Goal: Transaction & Acquisition: Purchase product/service

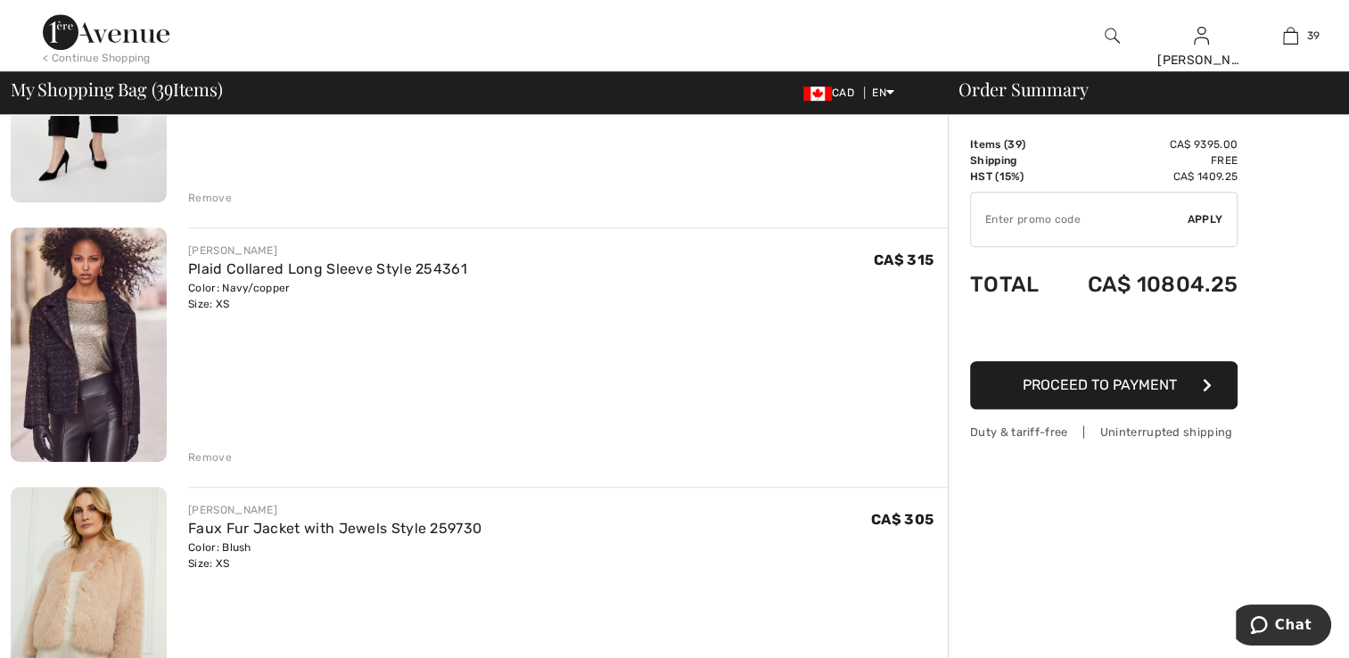
scroll to position [1248, 0]
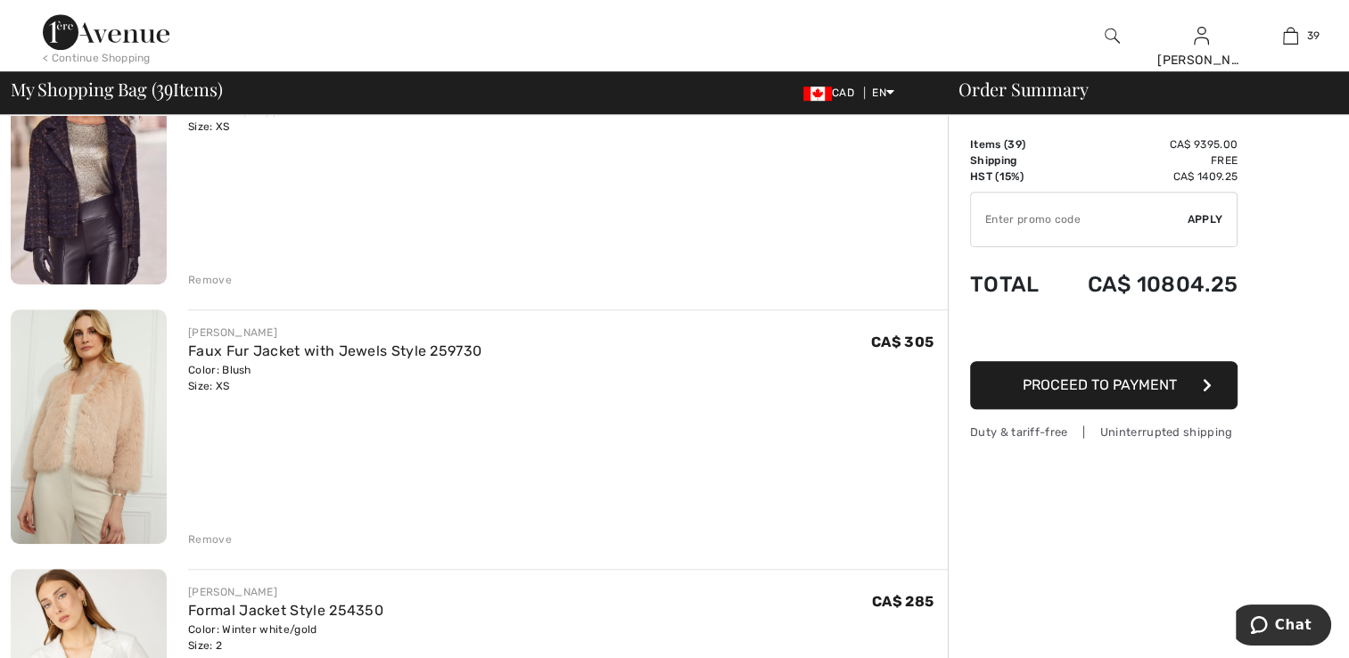
click at [79, 240] on img at bounding box center [89, 167] width 156 height 235
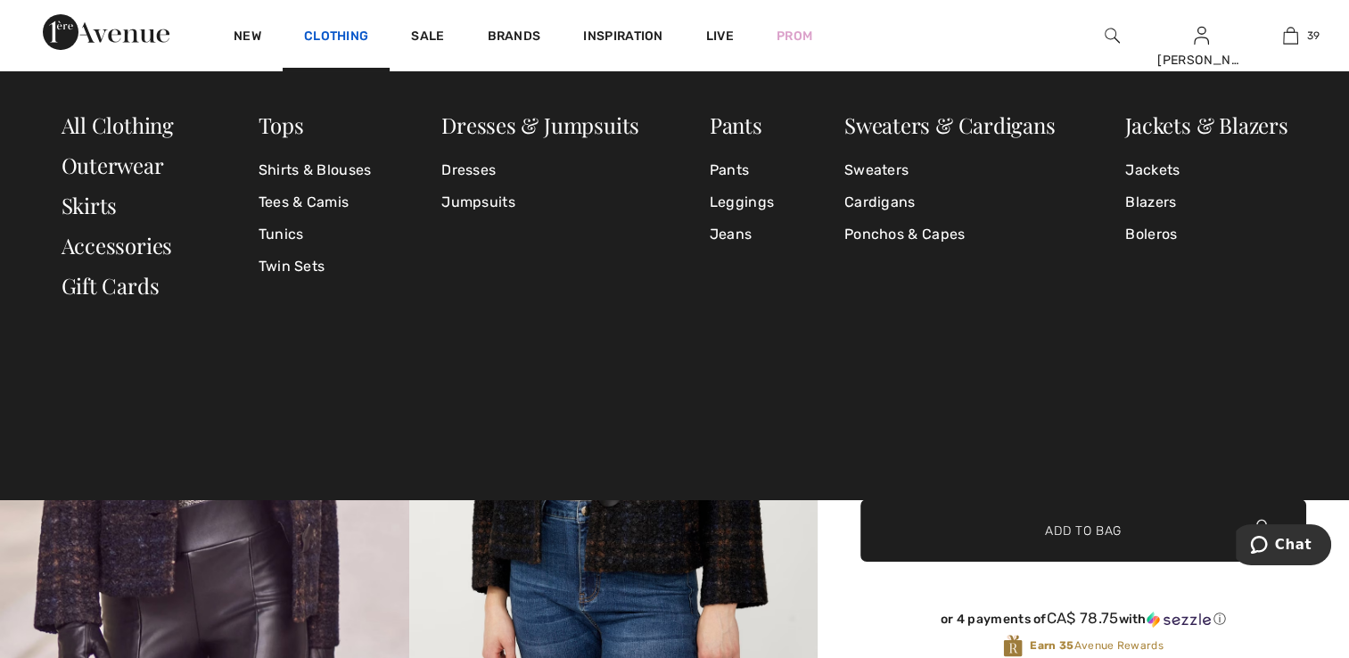
click at [365, 37] on link "Clothing" at bounding box center [336, 38] width 64 height 19
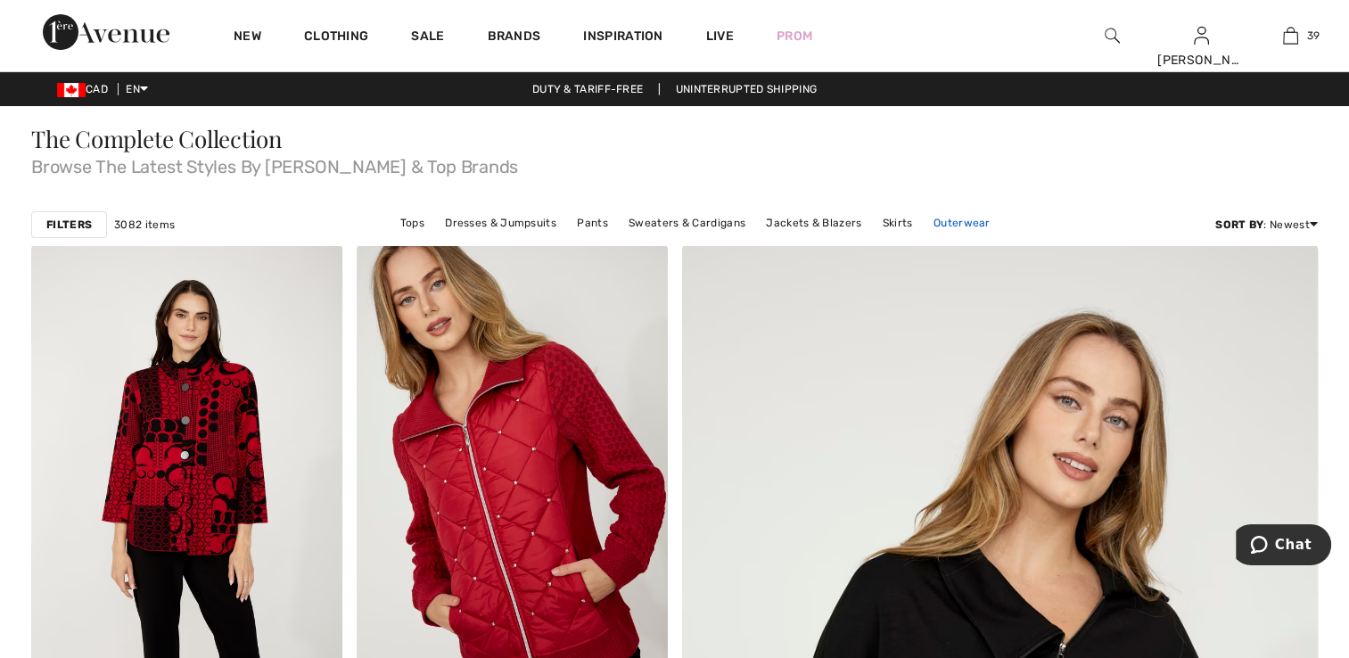
click at [936, 218] on link "Outerwear" at bounding box center [962, 222] width 75 height 23
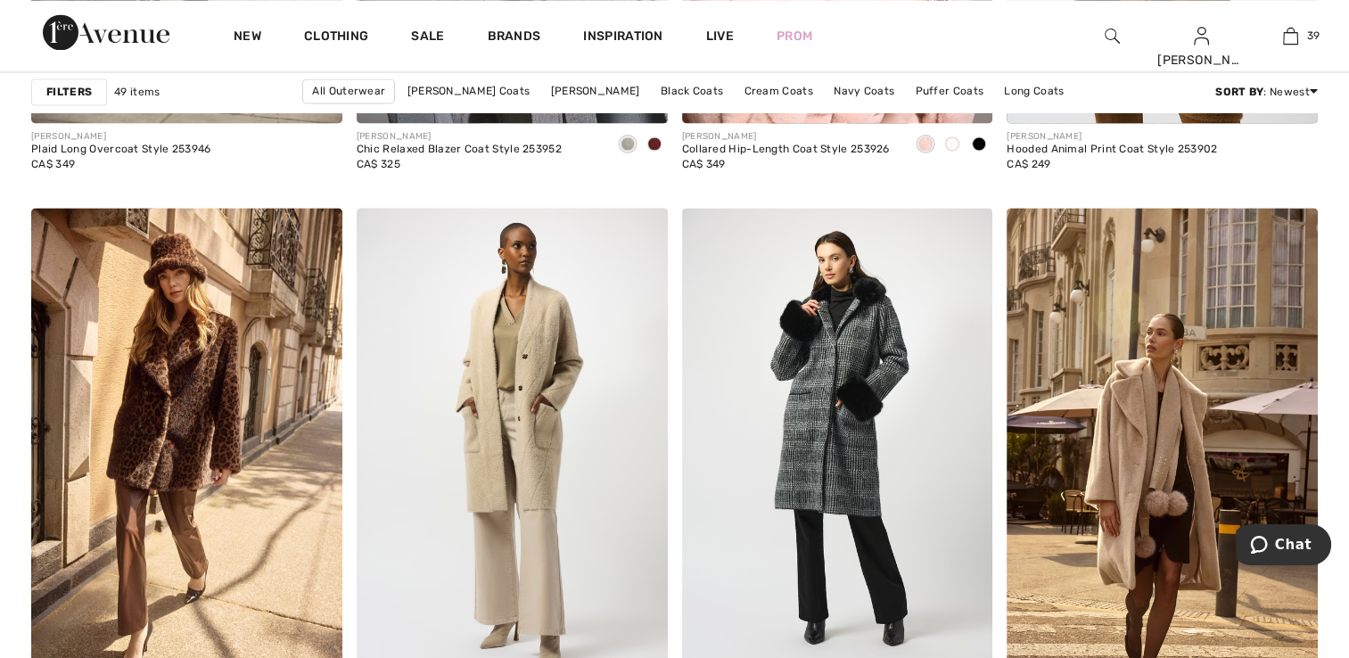
scroll to position [3121, 0]
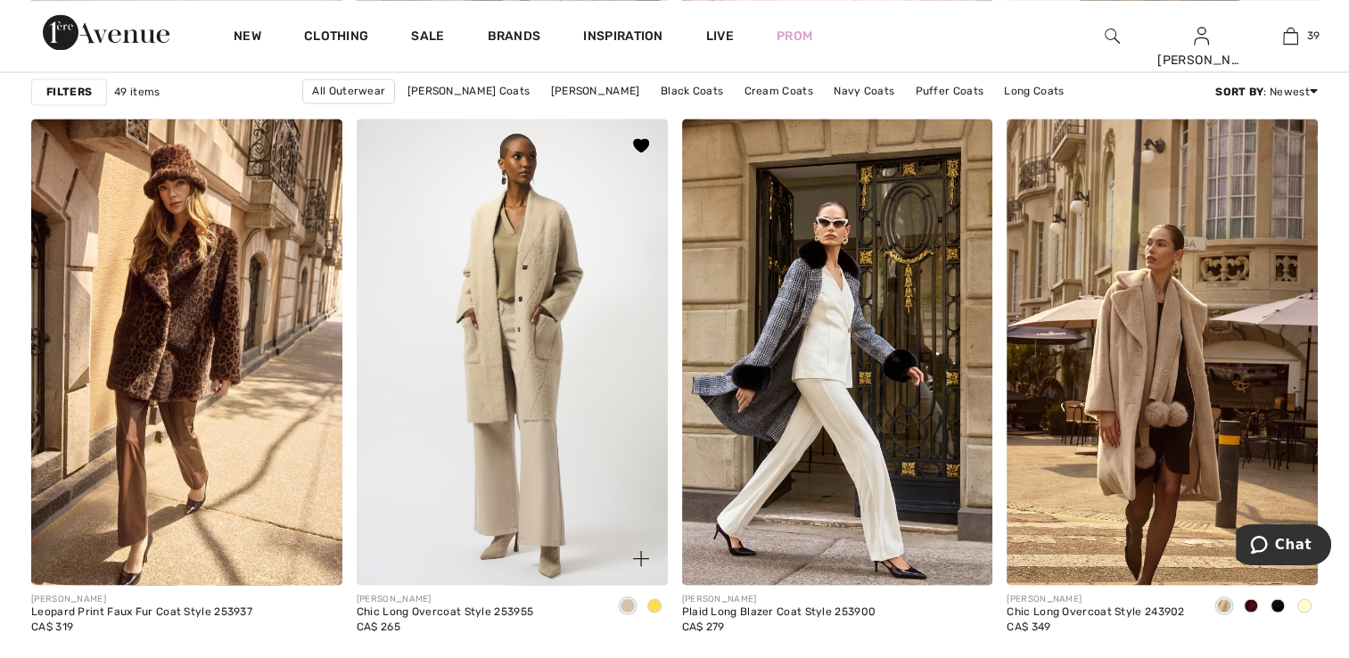
click at [650, 601] on span at bounding box center [654, 605] width 14 height 14
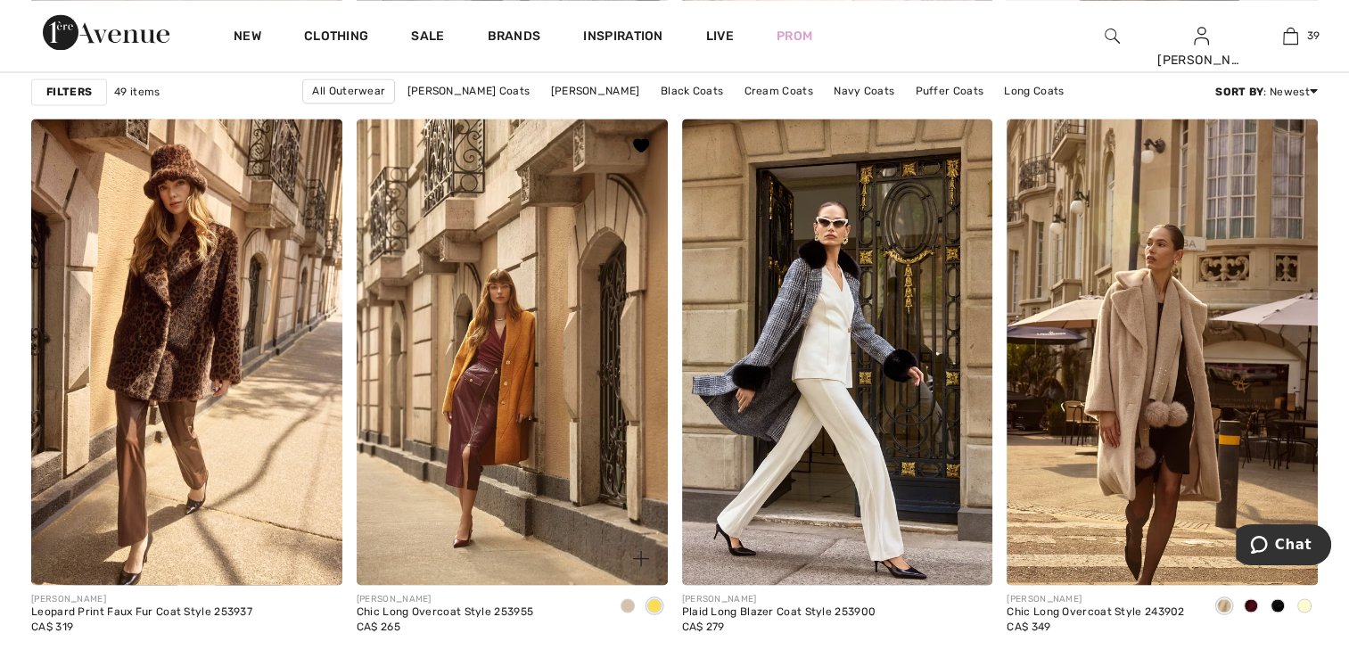
click at [631, 602] on span at bounding box center [628, 605] width 14 height 14
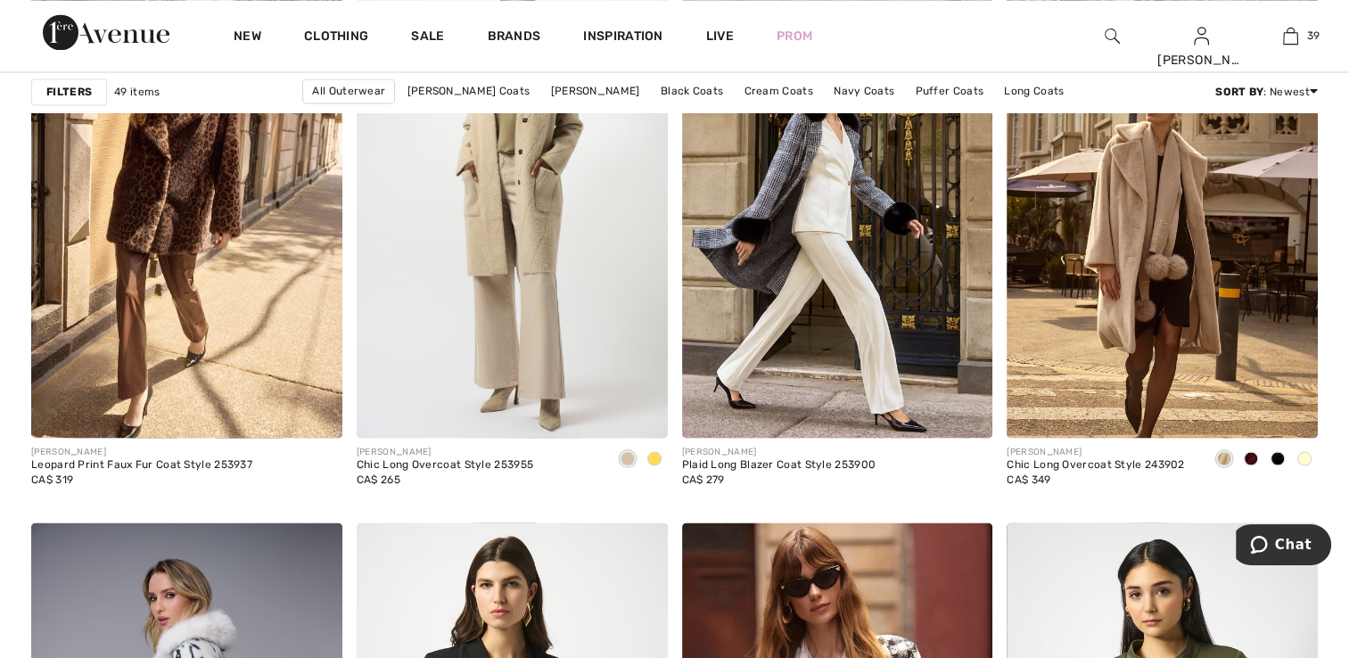
scroll to position [3299, 0]
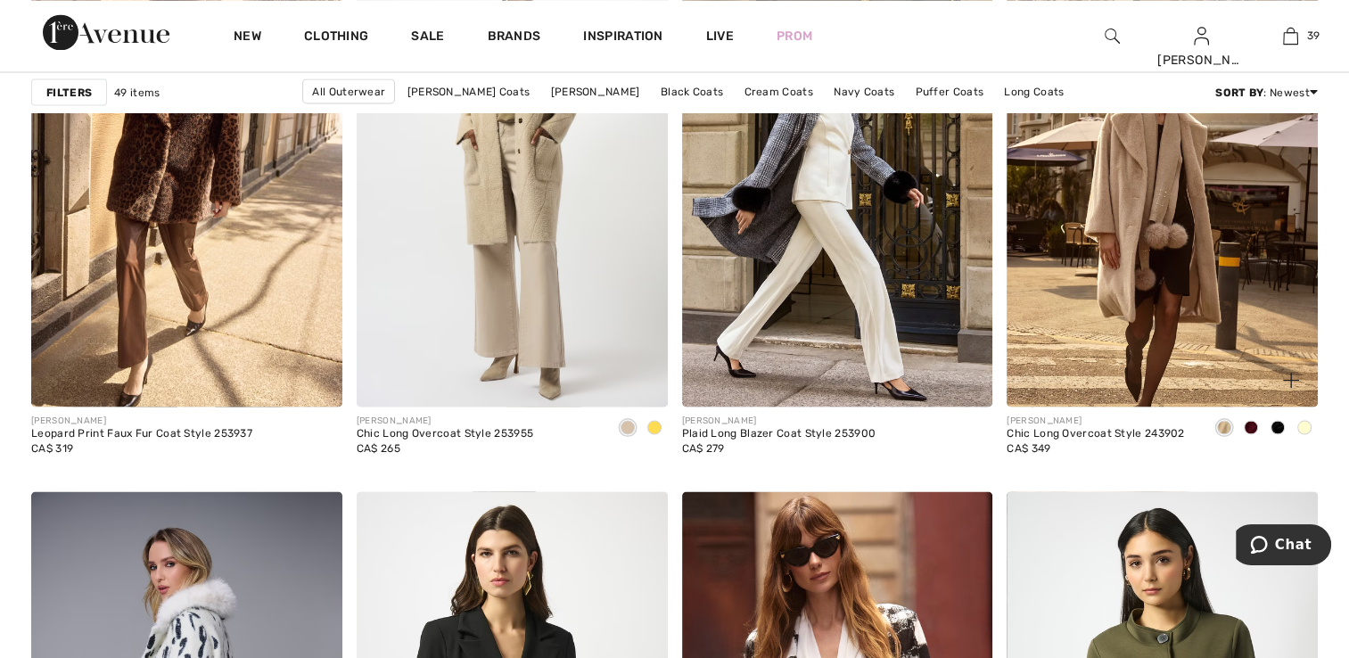
click at [1247, 426] on span at bounding box center [1251, 427] width 14 height 14
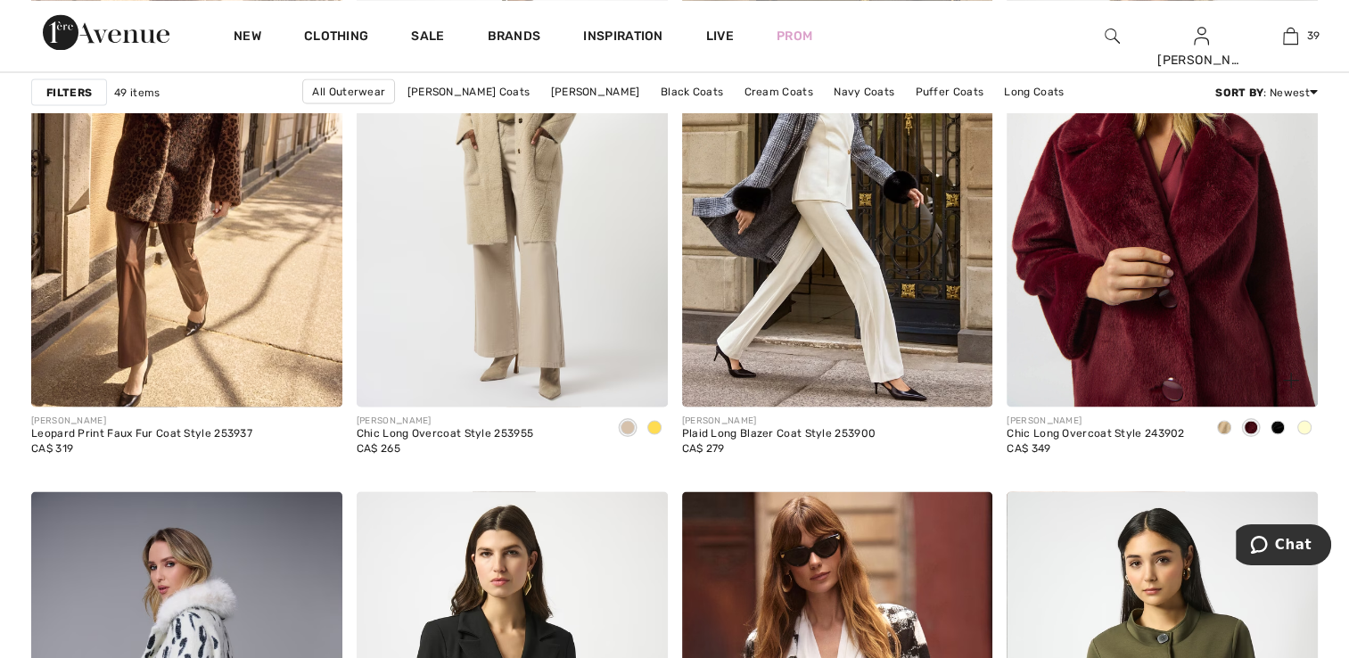
click at [1148, 305] on img at bounding box center [1162, 173] width 311 height 466
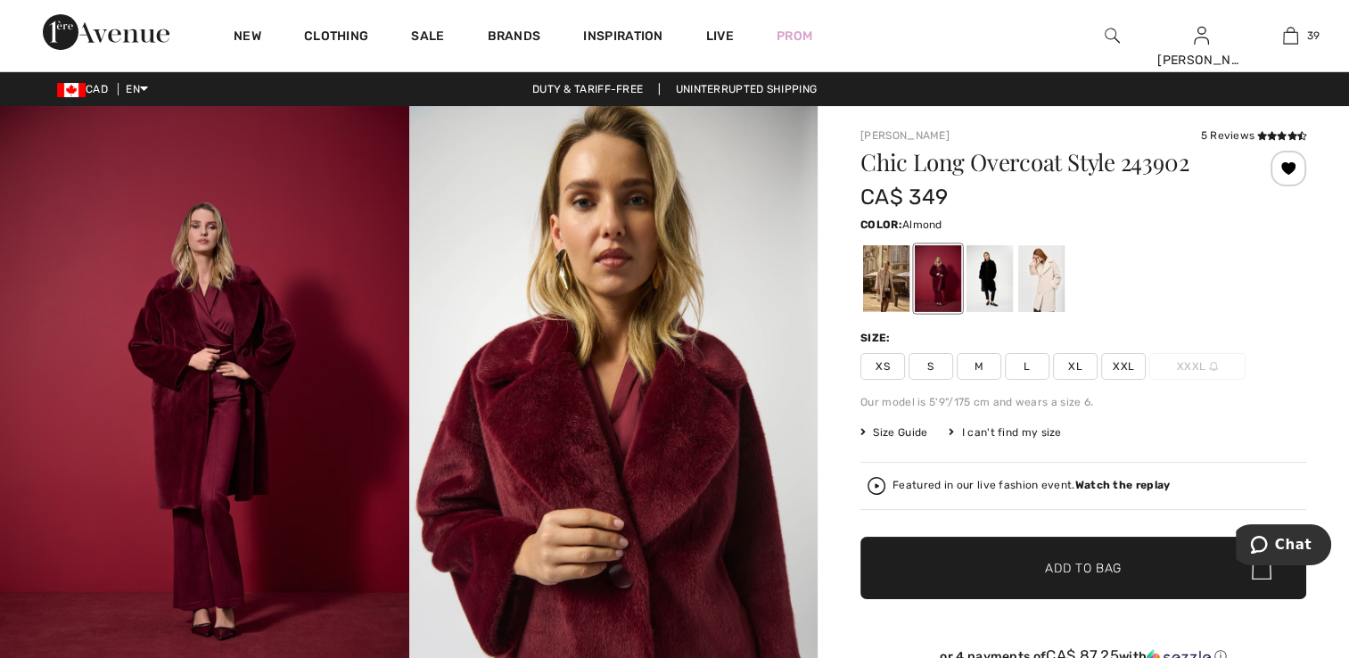
click at [892, 286] on div at bounding box center [886, 278] width 46 height 67
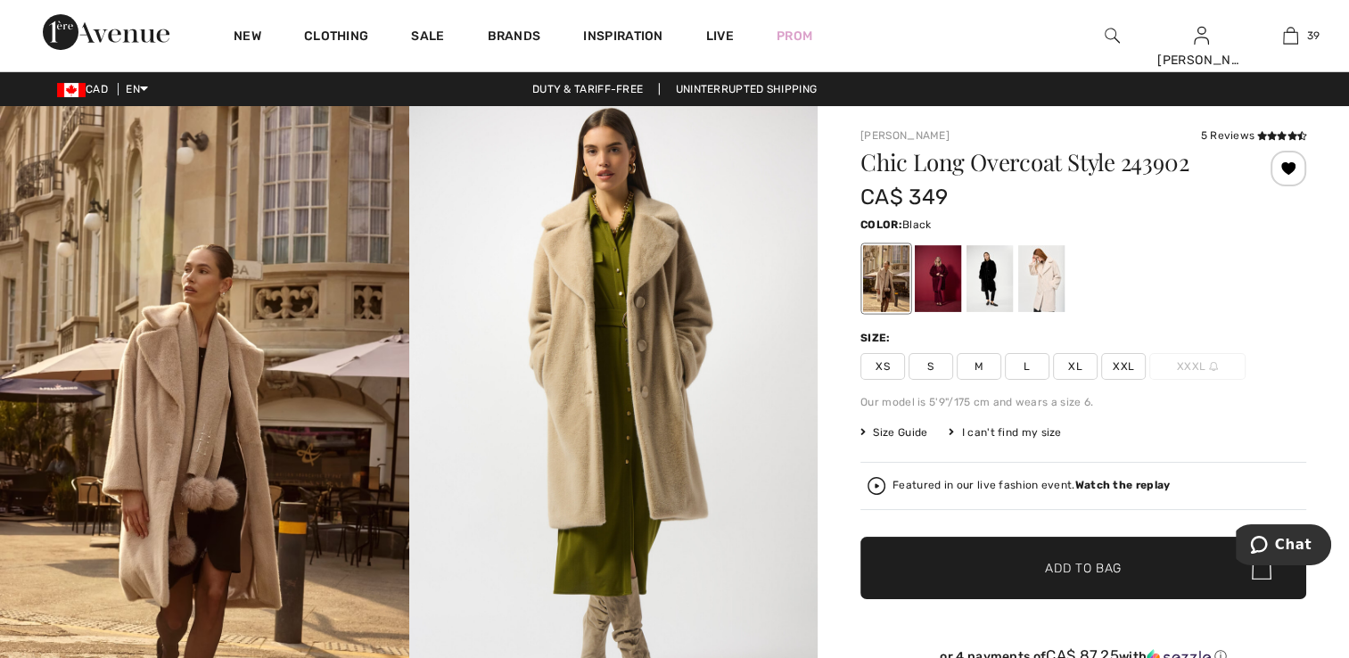
click at [994, 283] on div at bounding box center [990, 278] width 46 height 67
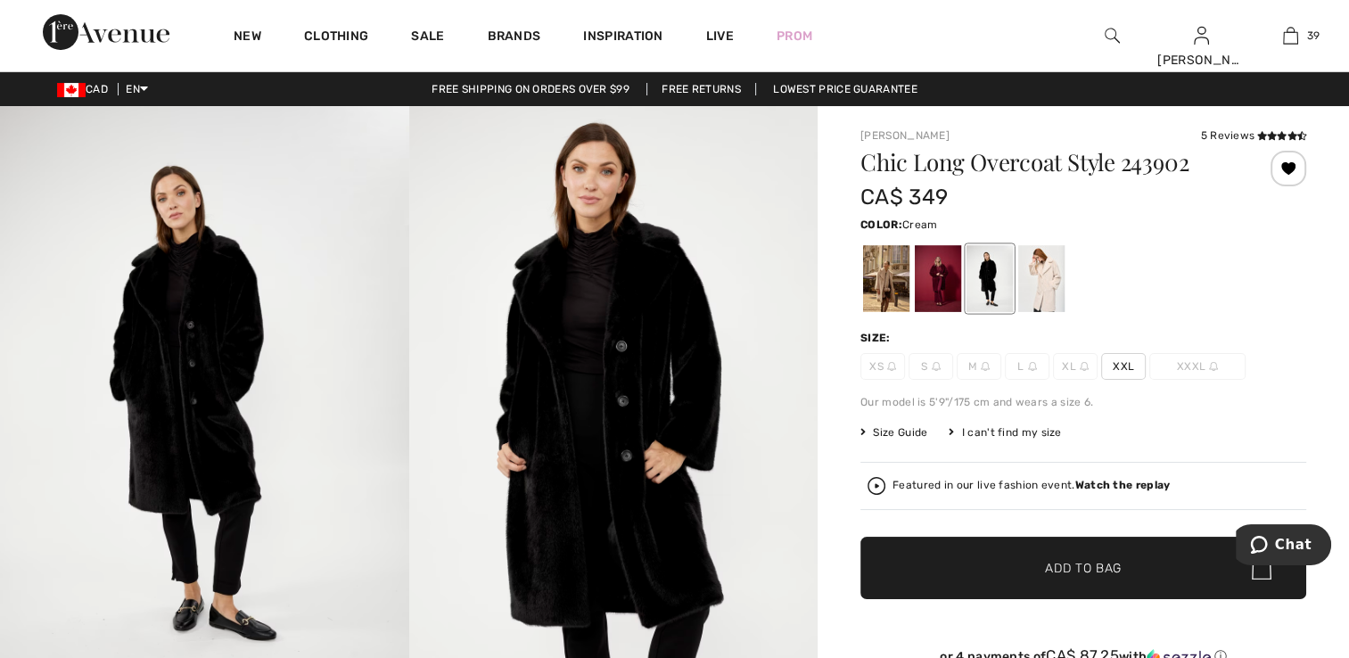
click at [1045, 284] on div at bounding box center [1041, 278] width 46 height 67
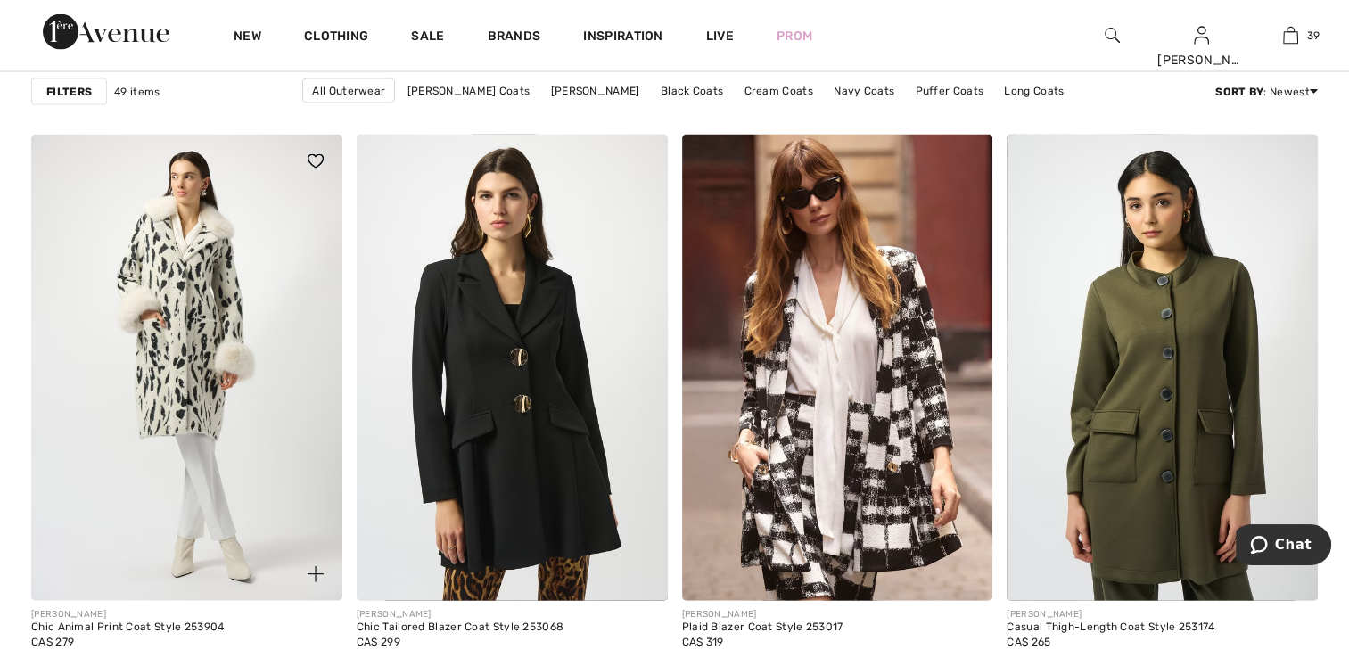
click at [181, 358] on img at bounding box center [186, 368] width 311 height 466
